Goal: Browse casually: Explore the website without a specific task or goal

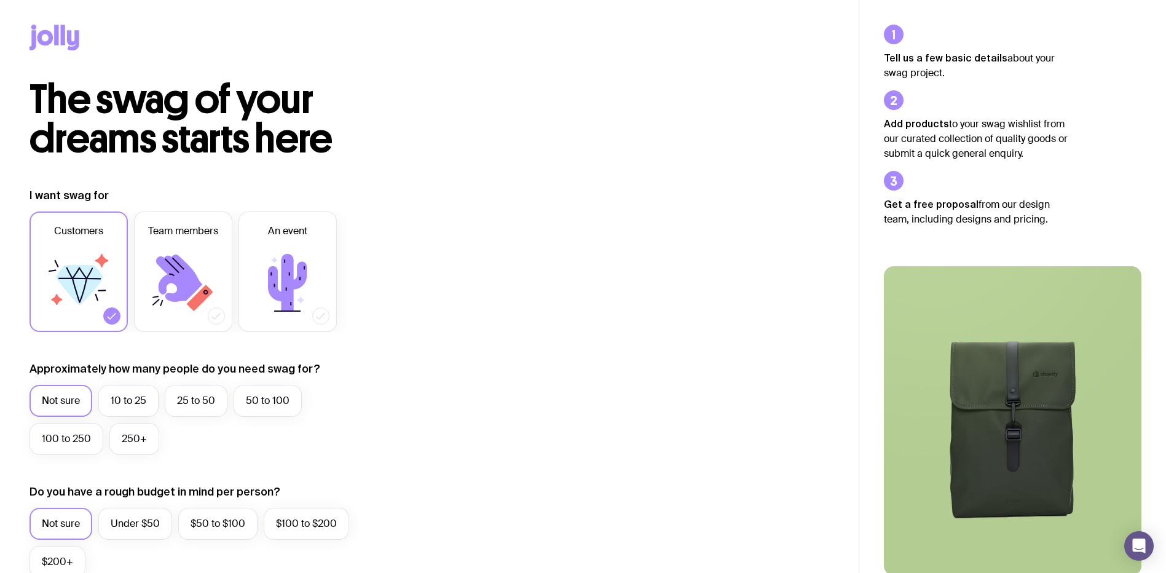
click at [64, 21] on div at bounding box center [430, 40] width 800 height 80
click at [64, 30] on icon at bounding box center [63, 35] width 4 height 20
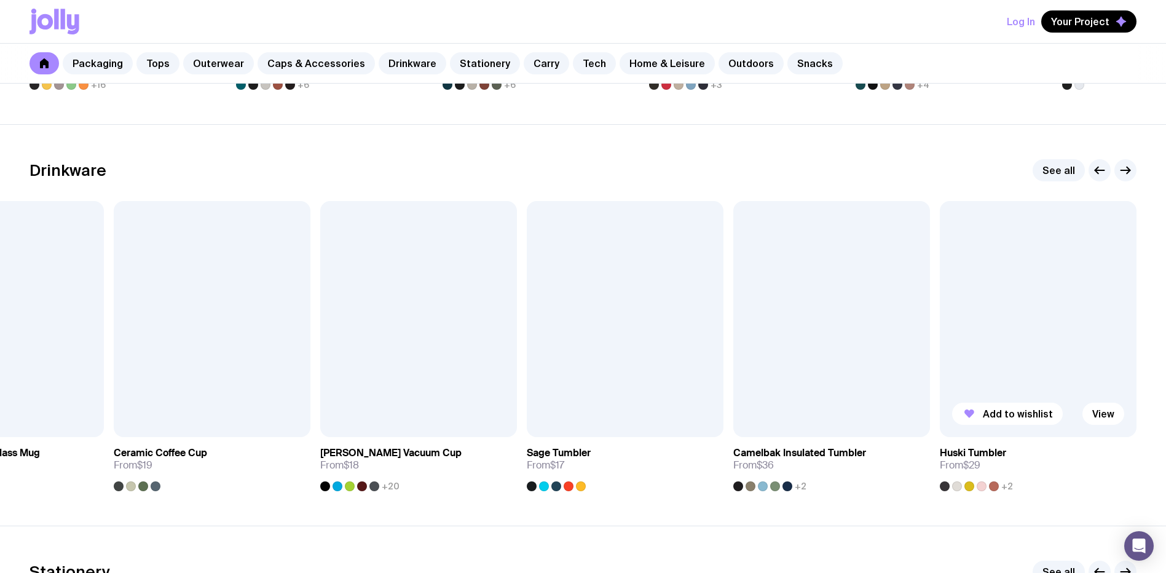
scroll to position [1782, 0]
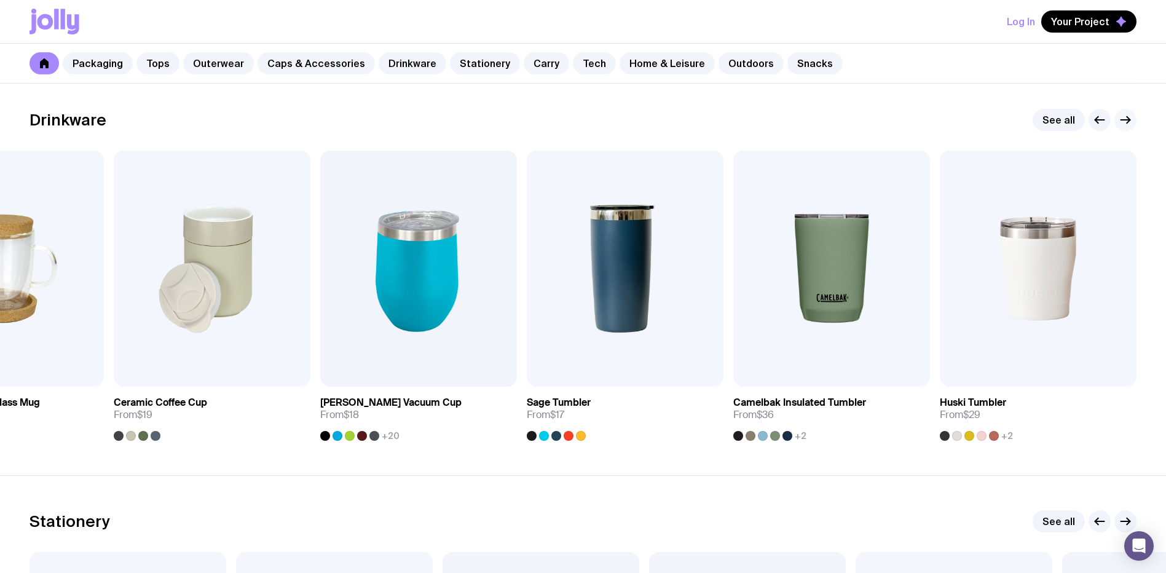
click at [1124, 119] on icon "button" at bounding box center [1125, 119] width 15 height 15
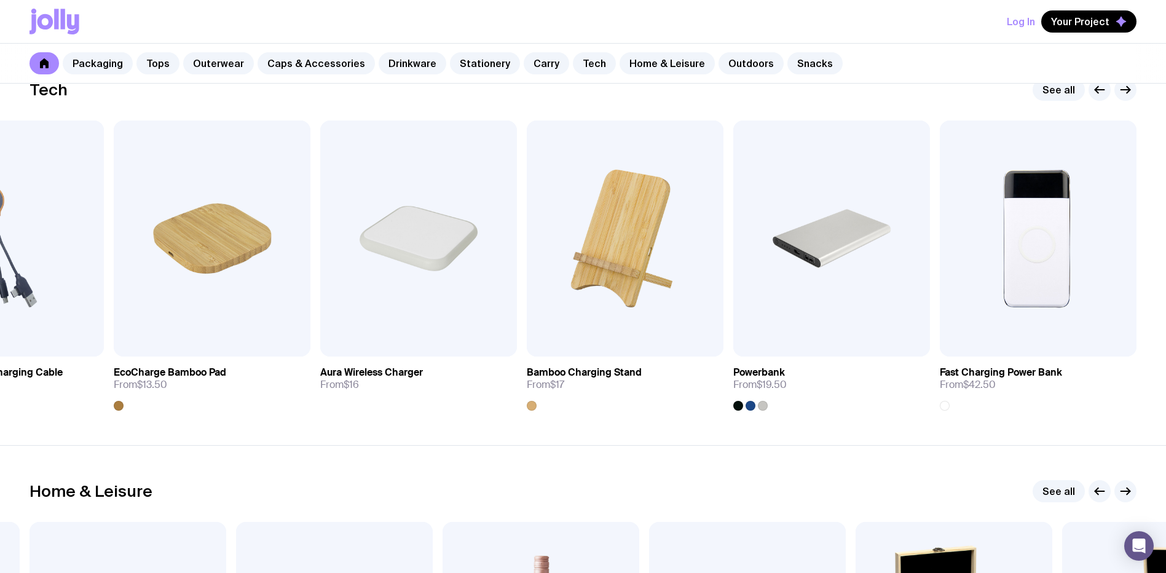
scroll to position [2876, 0]
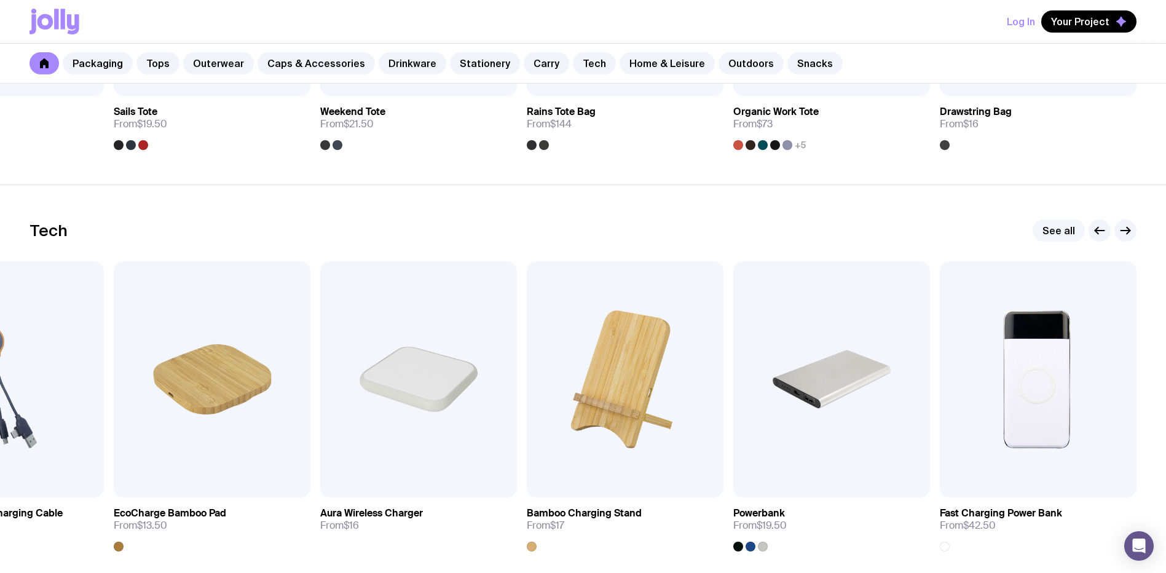
click at [1069, 230] on link "See all" at bounding box center [1059, 230] width 52 height 22
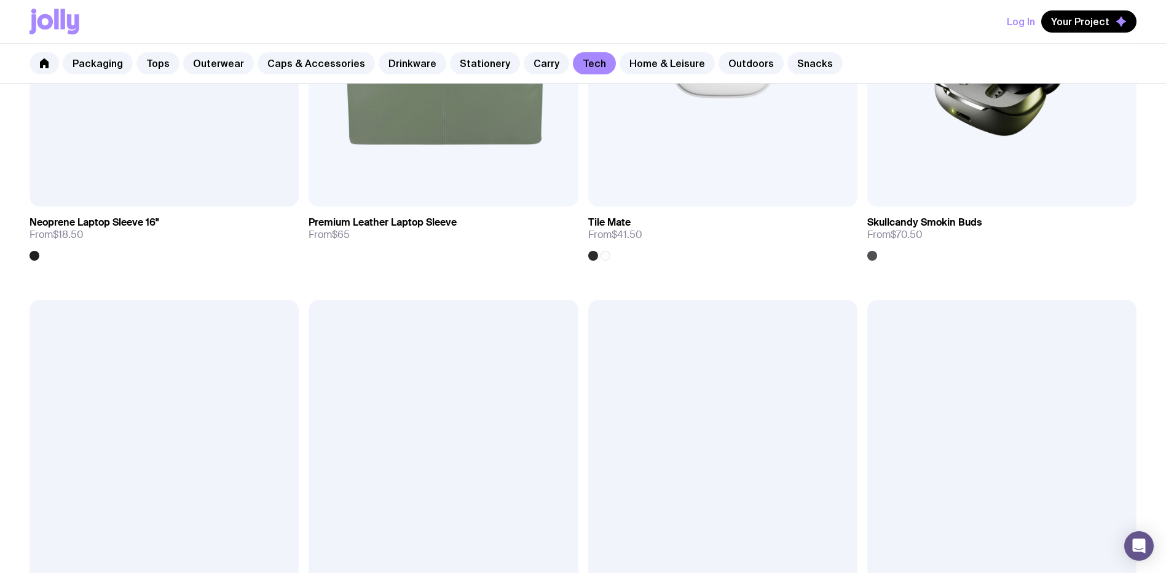
scroll to position [2833, 0]
